Goal: Check status: Check status

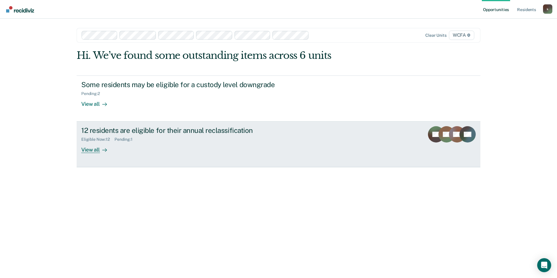
click at [161, 137] on div "Eligible Now : 12 Pending : 1" at bounding box center [183, 138] width 205 height 7
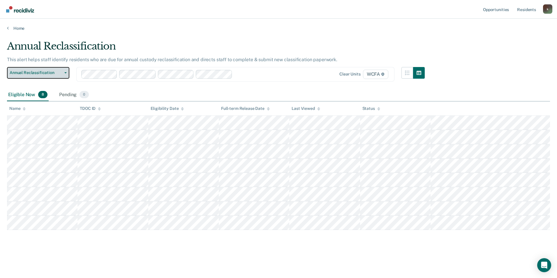
click at [60, 71] on span "Annual Reclassification" at bounding box center [36, 72] width 52 height 5
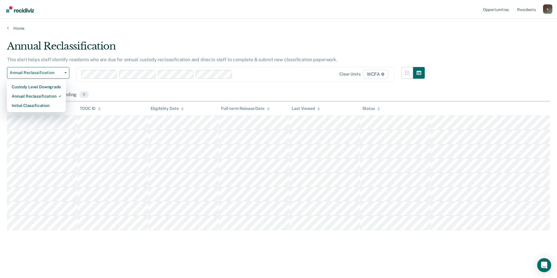
click at [221, 91] on div "Eligible Now 8 Pending 0" at bounding box center [278, 95] width 543 height 13
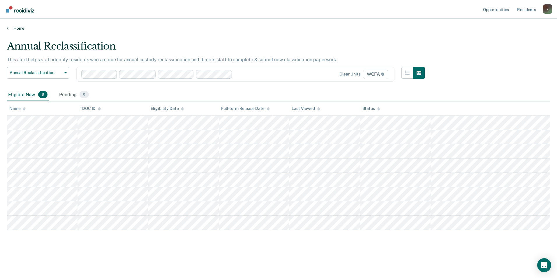
click at [10, 28] on link "Home" at bounding box center [278, 28] width 543 height 5
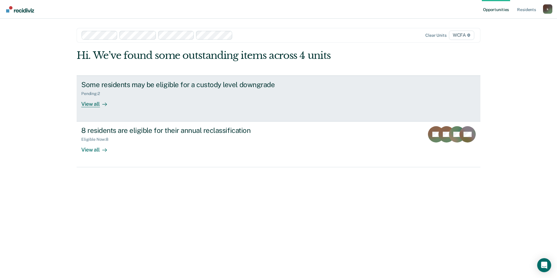
click at [152, 106] on div "Some residents may be eligible for a custody level downgrade Pending : 2 View a…" at bounding box center [190, 93] width 219 height 27
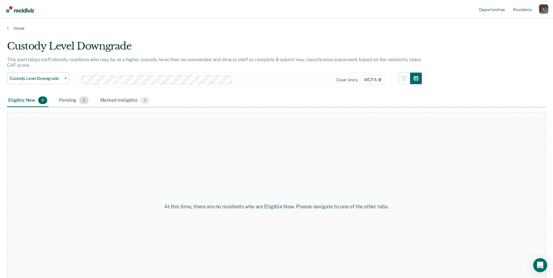
click at [67, 101] on div "Pending 2" at bounding box center [74, 100] width 32 height 13
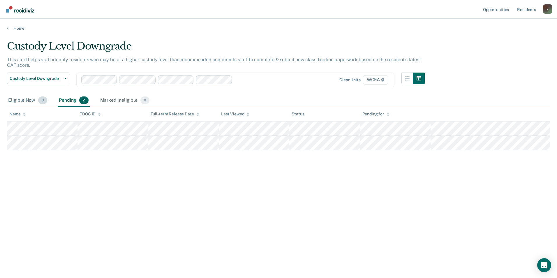
click at [18, 100] on div "Eligible Now 0" at bounding box center [27, 100] width 41 height 13
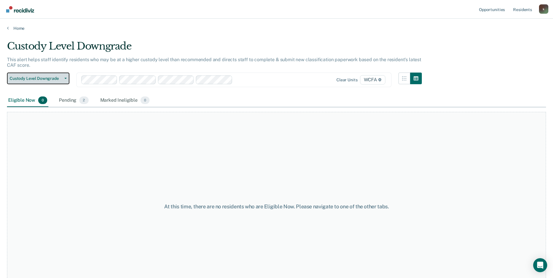
click at [63, 78] on span "button" at bounding box center [64, 78] width 5 height 1
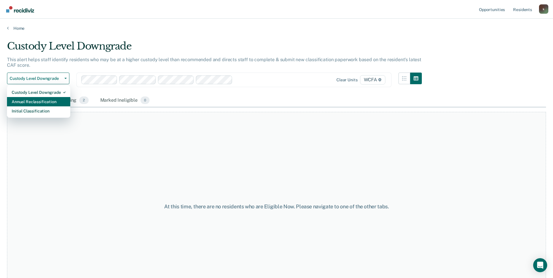
click at [26, 100] on div "Annual Reclassification" at bounding box center [39, 101] width 54 height 9
